Goal: Communication & Community: Answer question/provide support

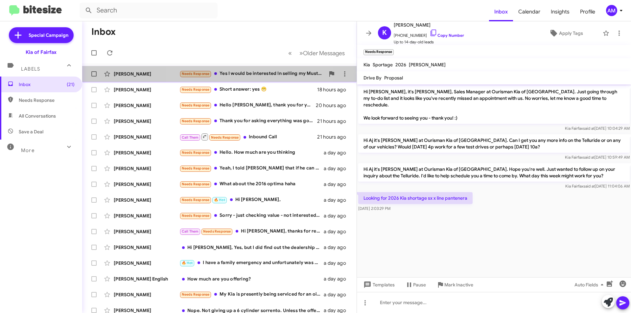
click at [236, 75] on div "Needs Response Yes I would be interested In selling my Mustang mach-E" at bounding box center [252, 74] width 146 height 8
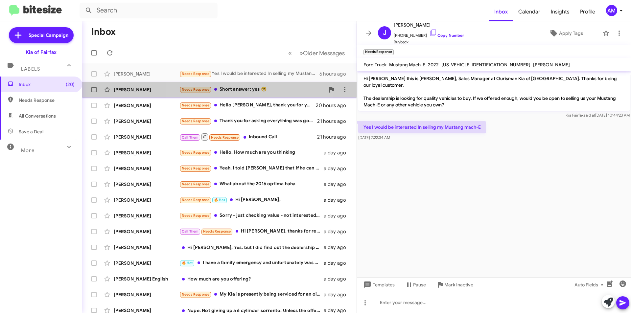
click at [240, 89] on div "Needs Response Short answer: yes 😁" at bounding box center [252, 90] width 146 height 8
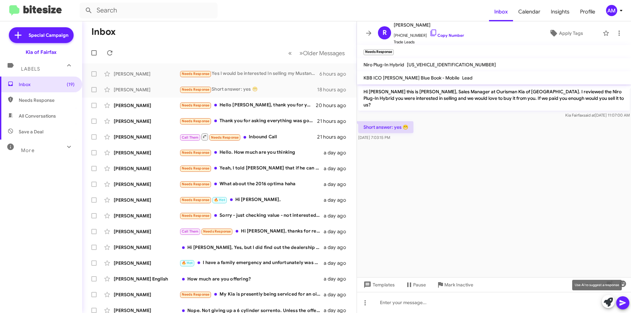
click at [608, 299] on icon at bounding box center [607, 302] width 9 height 9
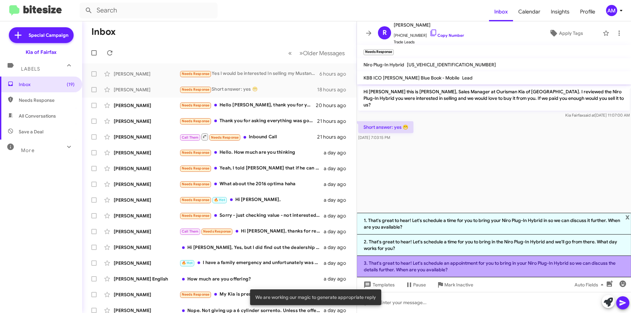
click at [498, 268] on li "3. That's great to hear! Let's schedule an appointment for you to bring in your…" at bounding box center [494, 266] width 274 height 21
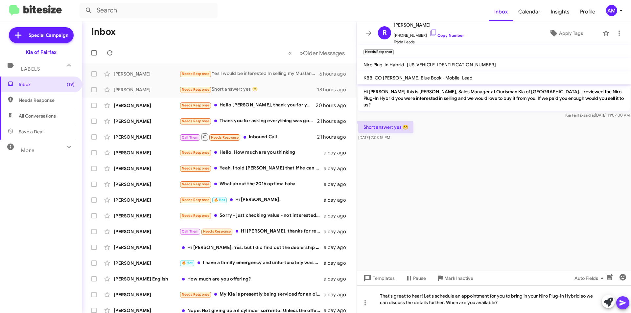
click at [624, 304] on icon at bounding box center [623, 303] width 8 height 8
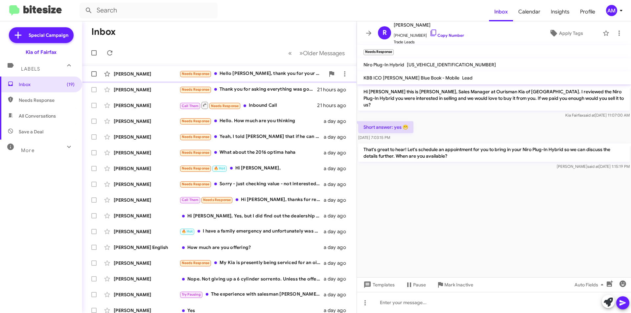
click at [291, 73] on div "Needs Response Hello [PERSON_NAME], thank you for your message. I am in the pro…" at bounding box center [252, 74] width 146 height 8
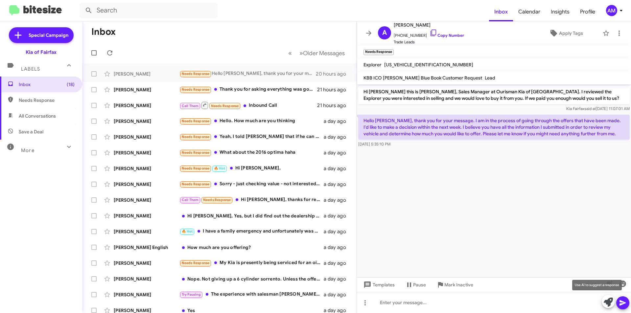
click at [608, 304] on icon at bounding box center [607, 302] width 9 height 9
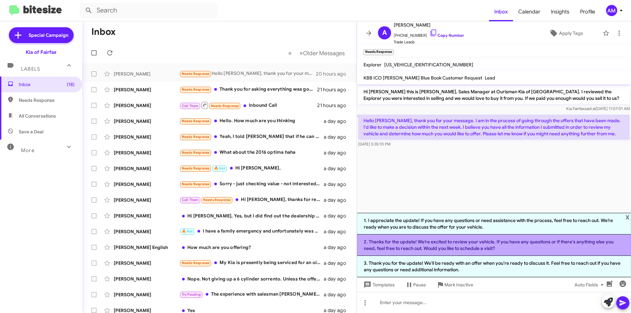
click at [507, 246] on li "2. Thanks for the update! We’re excited to review your vehicle. If you have any…" at bounding box center [494, 245] width 274 height 21
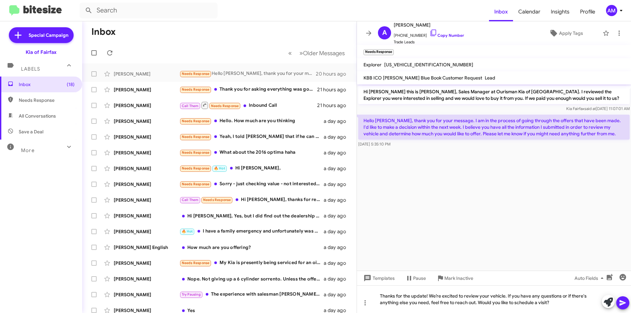
click at [623, 304] on icon at bounding box center [622, 303] width 6 height 6
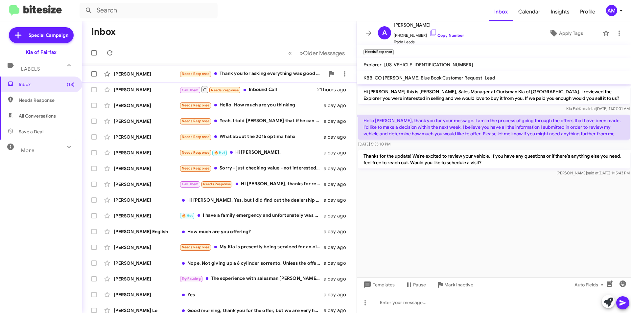
click at [265, 77] on div "Needs Response Thank you for asking everything was good but we didn't agree wit…" at bounding box center [252, 74] width 146 height 8
